Goal: Task Accomplishment & Management: Use online tool/utility

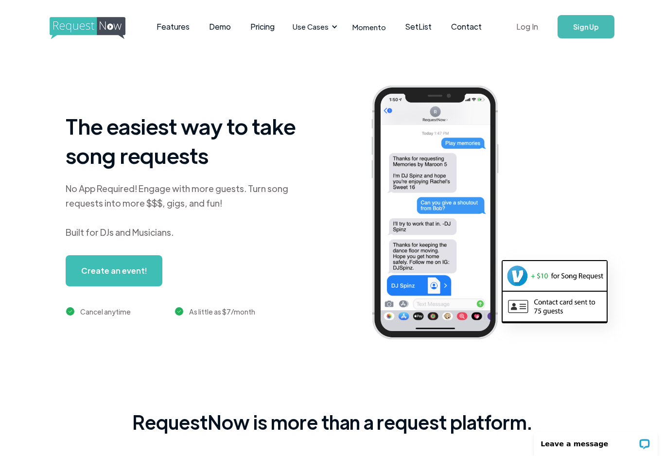
click at [530, 34] on link "Log In" at bounding box center [526, 27] width 41 height 34
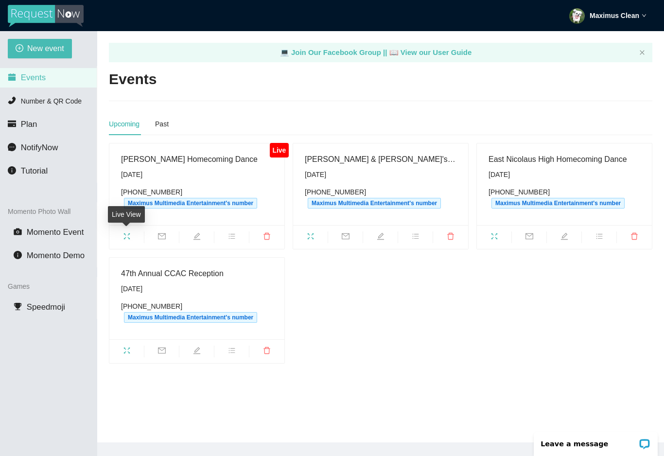
click at [123, 234] on icon "fullscreen" at bounding box center [127, 236] width 8 height 8
